Goal: Task Accomplishment & Management: Use online tool/utility

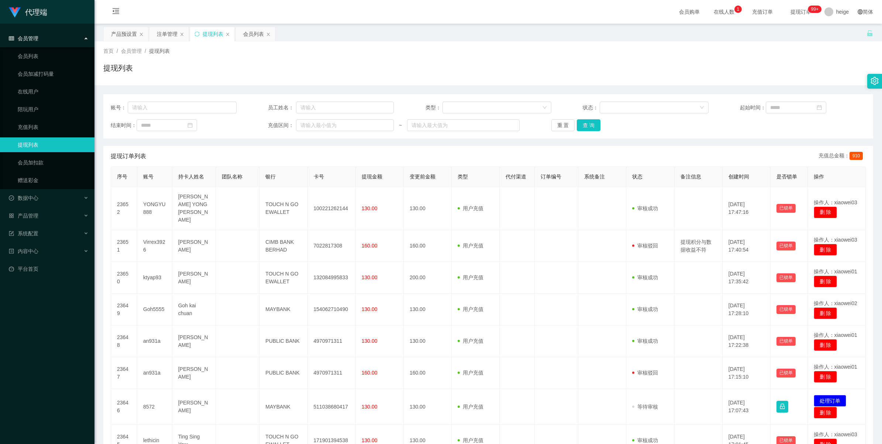
click at [209, 34] on div "提现列表" at bounding box center [213, 34] width 21 height 14
click at [124, 34] on div "产品预设置" at bounding box center [124, 34] width 26 height 14
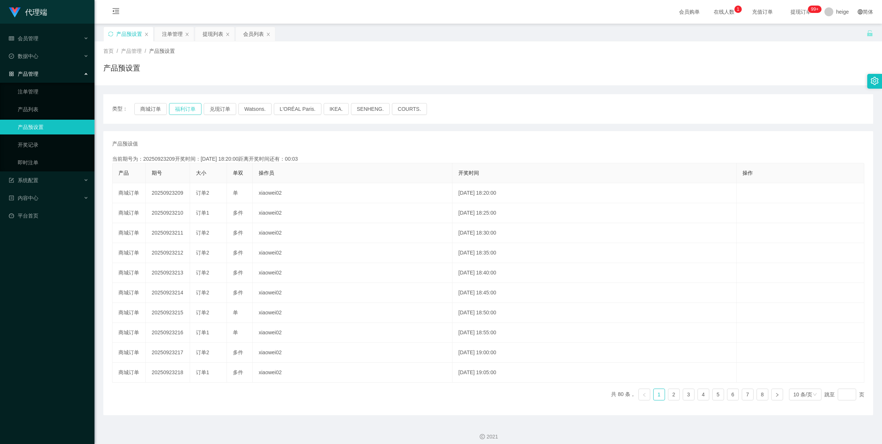
click at [185, 113] on button "福利订单" at bounding box center [185, 109] width 32 height 12
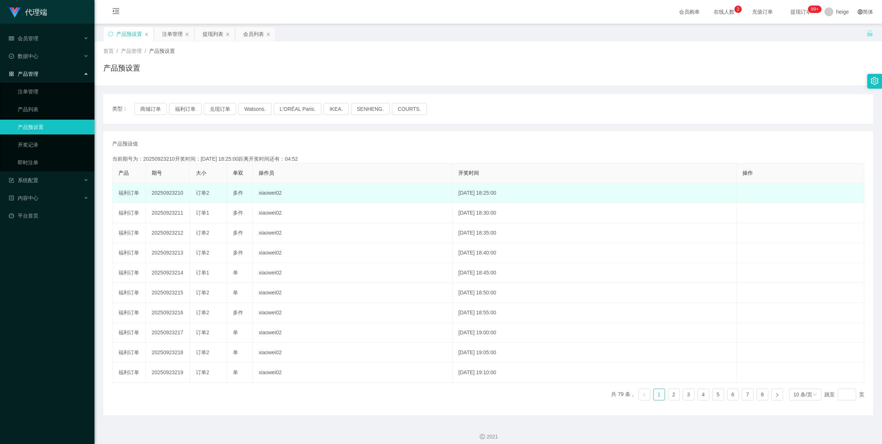
drag, startPoint x: 197, startPoint y: 193, endPoint x: 217, endPoint y: 191, distance: 20.4
click at [217, 191] on div "订单2" at bounding box center [208, 193] width 25 height 8
click at [209, 202] on td "订单2" at bounding box center [208, 193] width 37 height 20
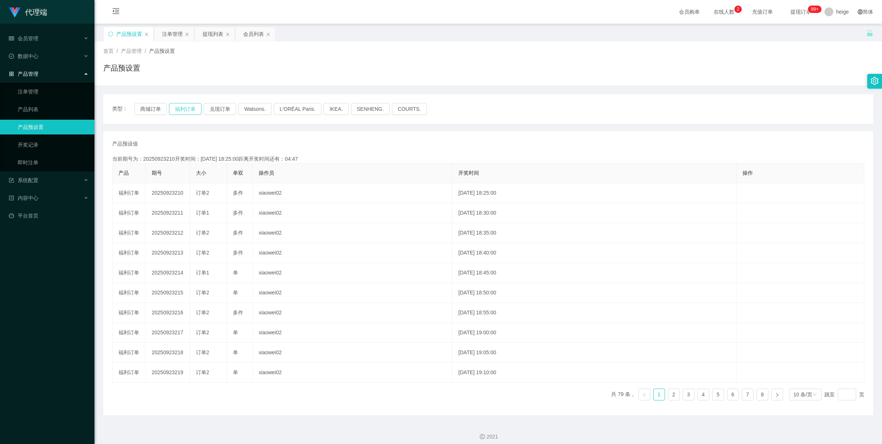
click at [183, 109] on button "福利订单" at bounding box center [185, 109] width 32 height 12
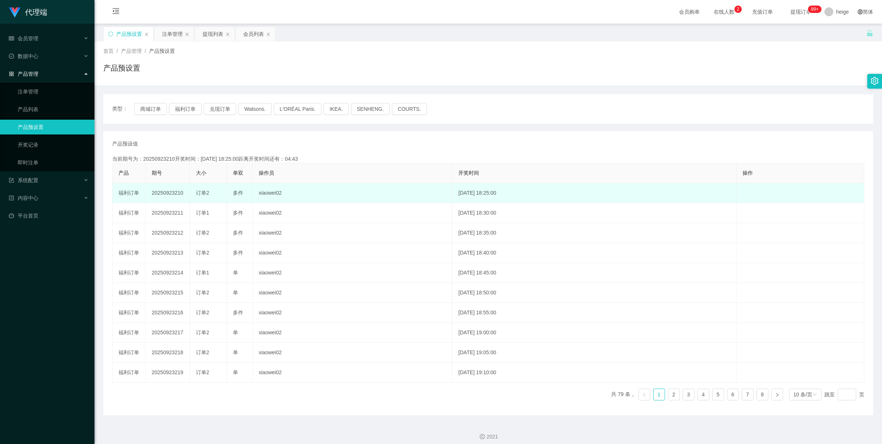
click at [163, 196] on td "20250923210" at bounding box center [168, 193] width 44 height 20
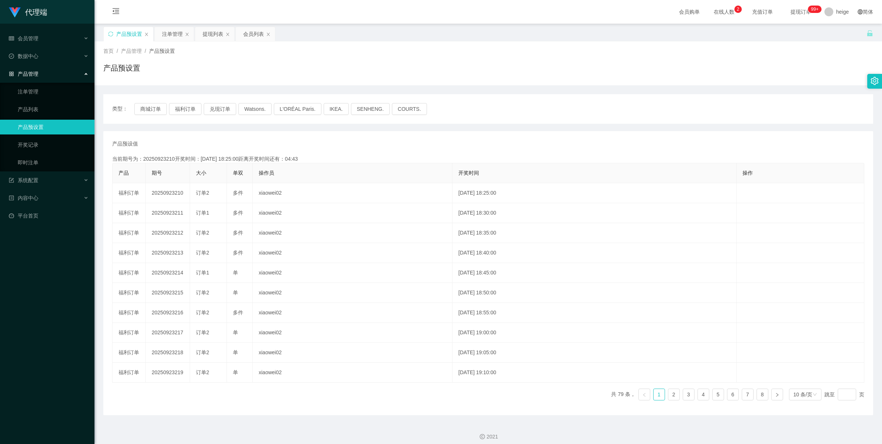
copy td "20250923210"
